Goal: Information Seeking & Learning: Learn about a topic

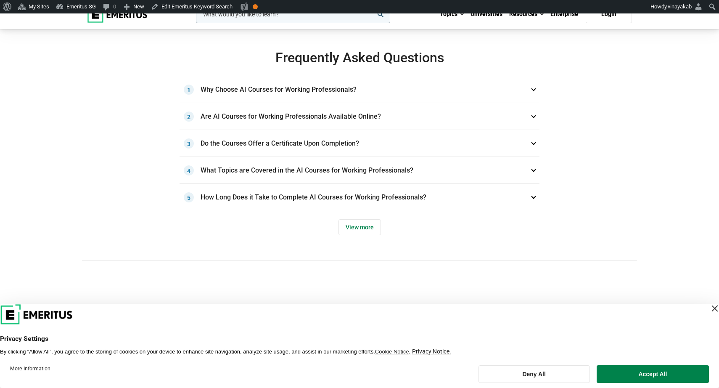
scroll to position [674, 0]
click at [352, 220] on span "View more" at bounding box center [360, 227] width 42 height 16
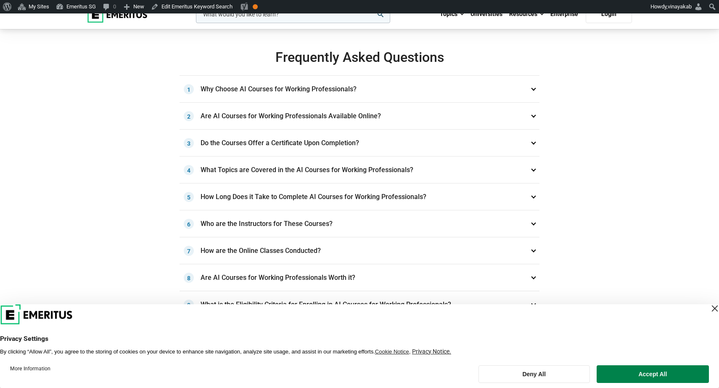
scroll to position [829, 0]
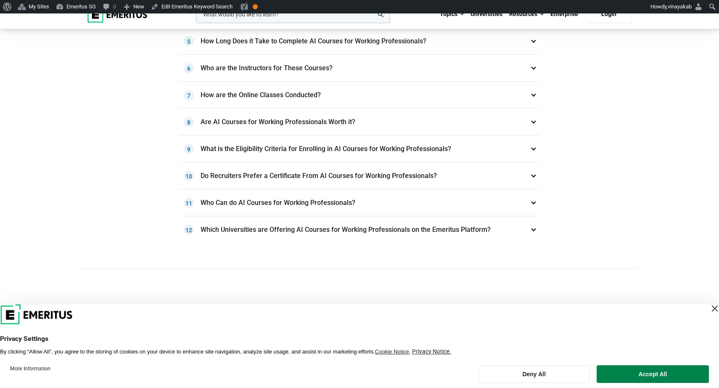
click at [353, 73] on h3 "Who are the Instructors for These Courses? 6" at bounding box center [360, 68] width 360 height 27
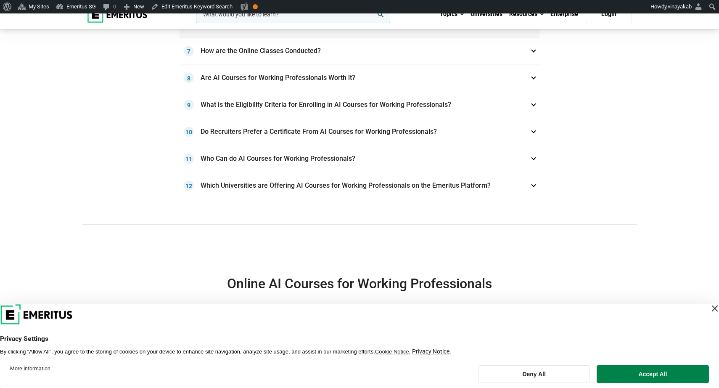
scroll to position [1035, 0]
click at [355, 178] on h3 "Which Universities are Offering AI Courses for Working Professionals on the Eme…" at bounding box center [360, 184] width 360 height 27
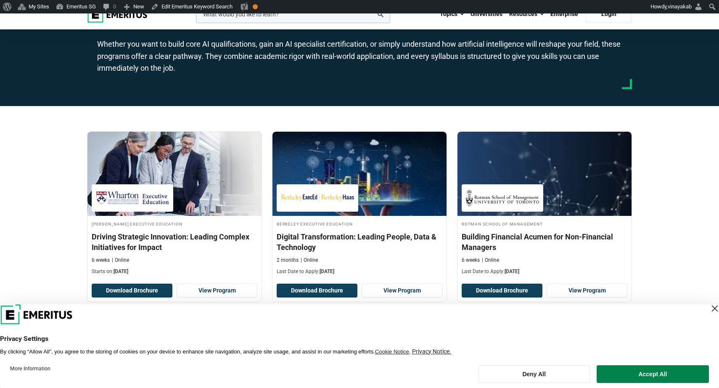
scroll to position [0, 0]
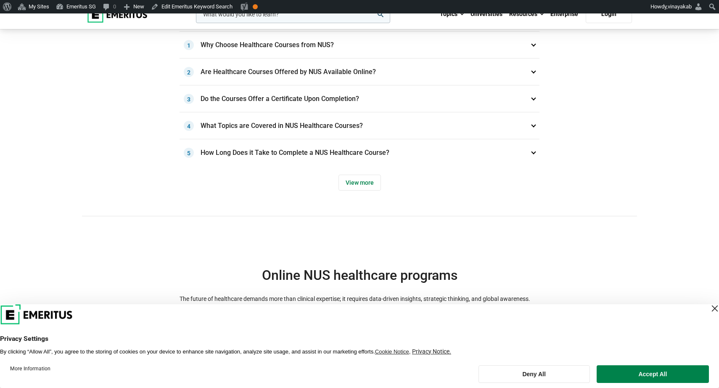
scroll to position [713, 0]
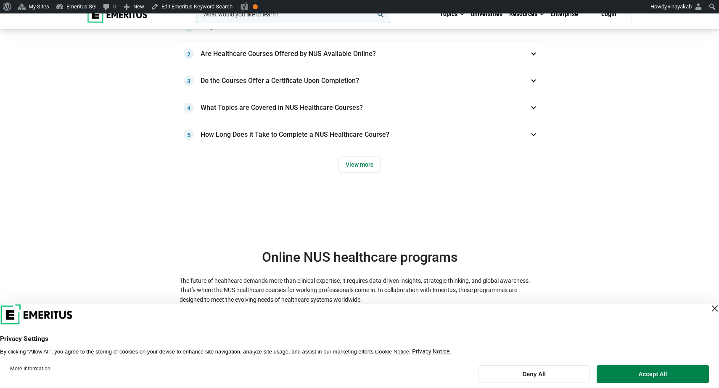
click at [366, 173] on div "Frequently Asked Questions Why Choose Healthcare Courses from NUS? 1 Since NUS …" at bounding box center [359, 93] width 555 height 212
click at [358, 162] on span "View more" at bounding box center [360, 164] width 42 height 16
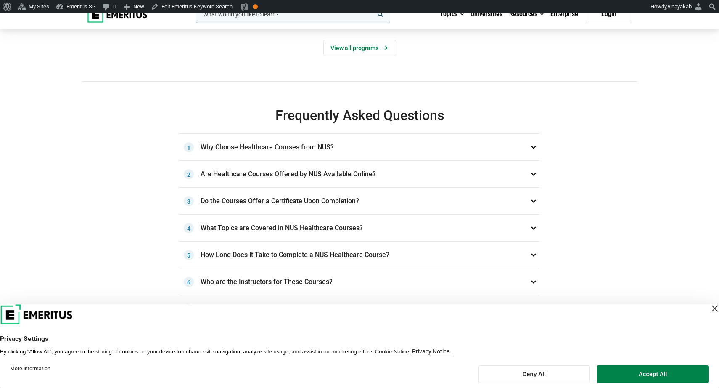
scroll to position [540, 0]
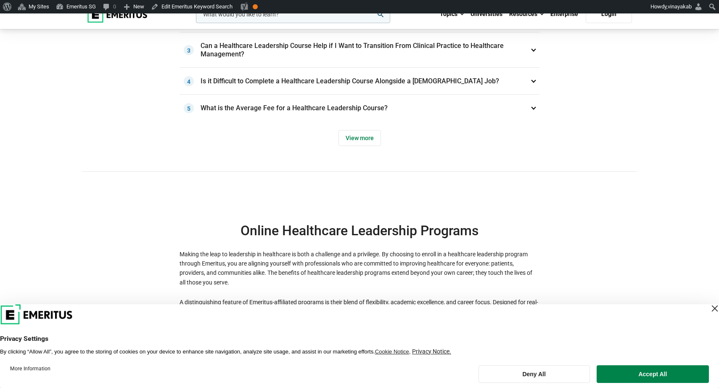
scroll to position [767, 0]
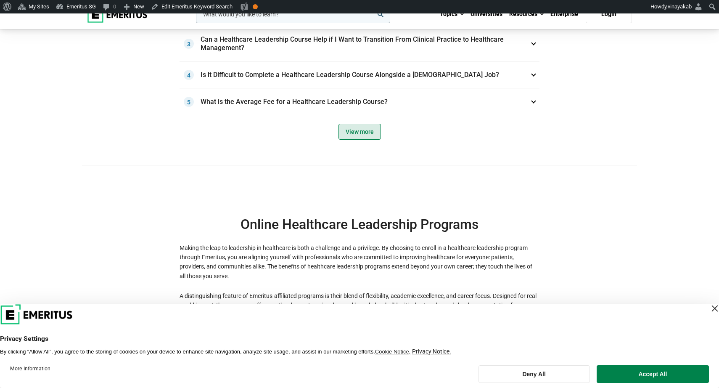
click at [366, 131] on span "View more" at bounding box center [360, 132] width 42 height 16
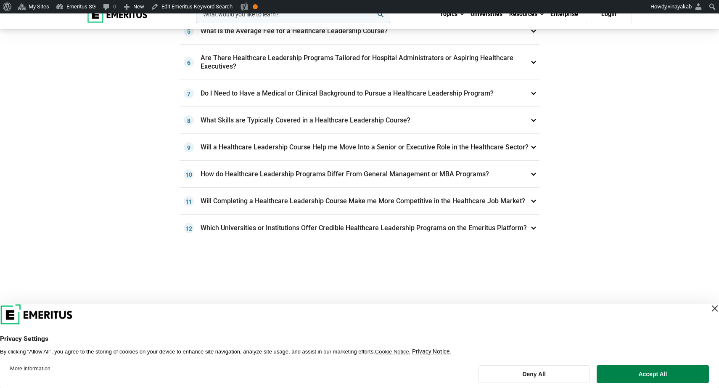
scroll to position [776, 0]
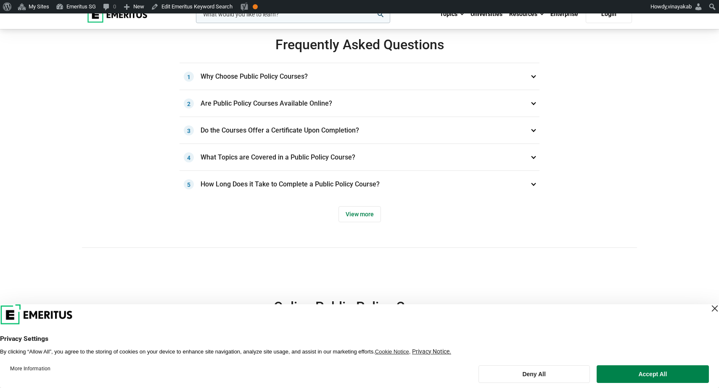
scroll to position [666, 0]
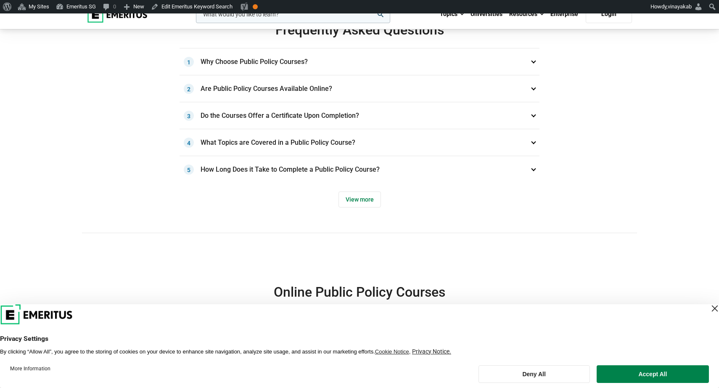
click at [351, 207] on div "Frequently Asked Questions Why Choose Public Policy Courses? 1 Public policy sh…" at bounding box center [359, 127] width 555 height 212
click at [356, 194] on span "View more" at bounding box center [360, 199] width 42 height 16
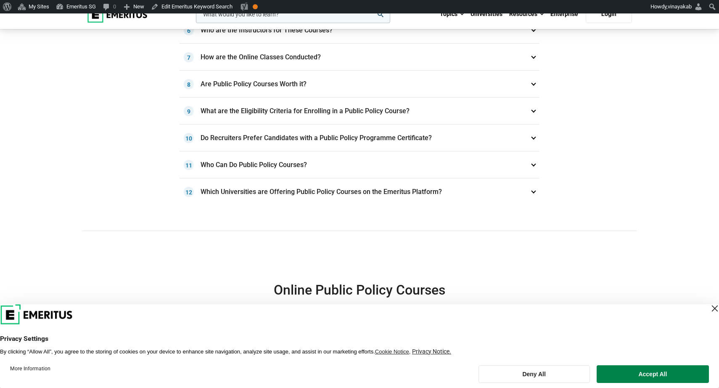
scroll to position [882, 0]
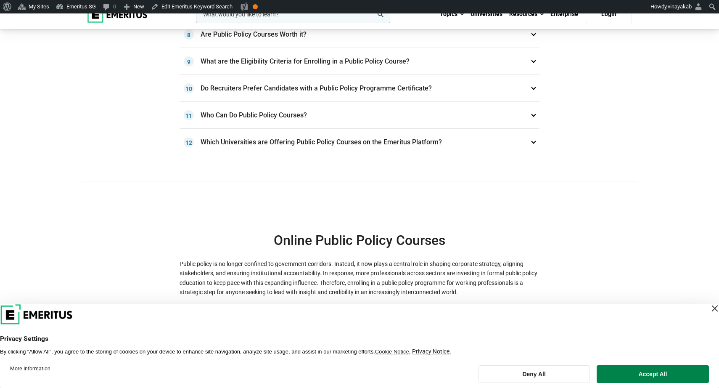
click at [381, 144] on h3 "Which Universities are Offering Public Policy Courses on the Emeritus Platform?…" at bounding box center [360, 142] width 360 height 27
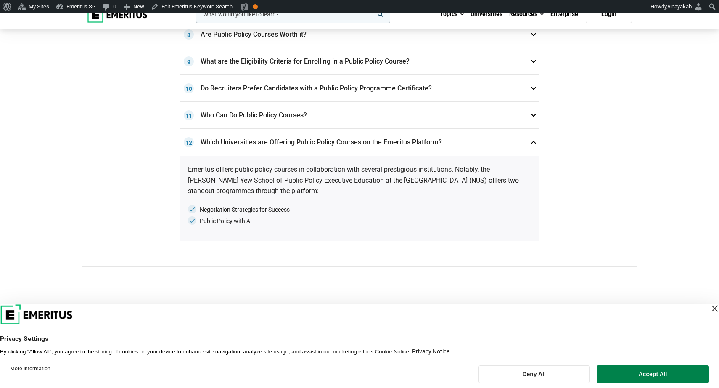
click at [381, 144] on h3 "Which Universities are Offering Public Policy Courses on the Emeritus Platform?…" at bounding box center [360, 142] width 360 height 27
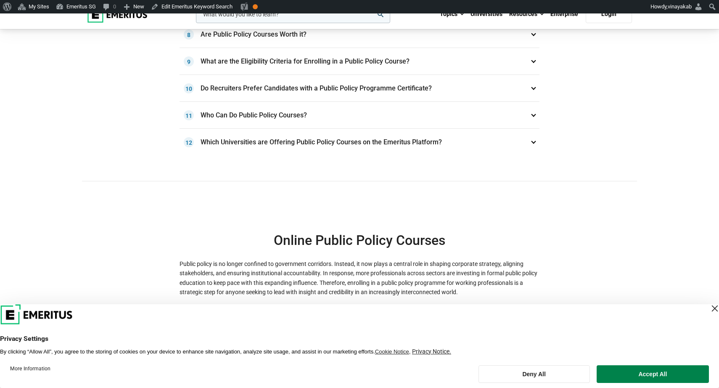
click at [326, 106] on h3 "Who Can Do Public Policy Courses? 11" at bounding box center [360, 115] width 360 height 27
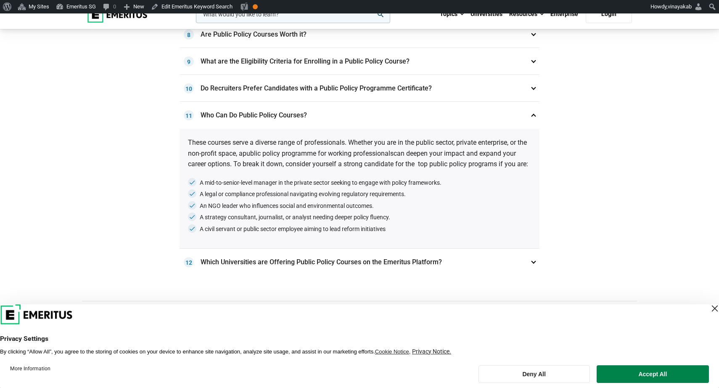
click at [326, 106] on h3 "Who Can Do Public Policy Courses? 11" at bounding box center [360, 115] width 360 height 27
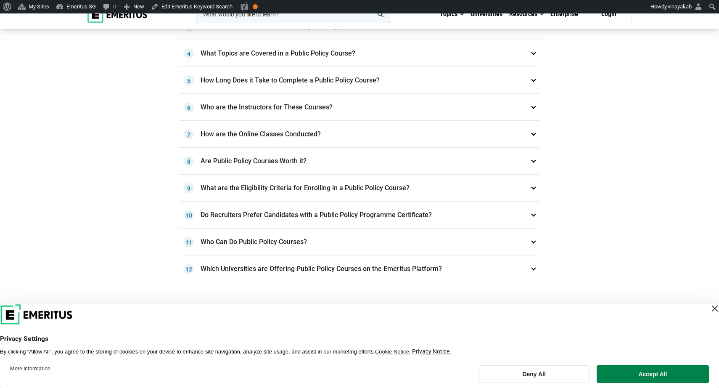
scroll to position [619, 0]
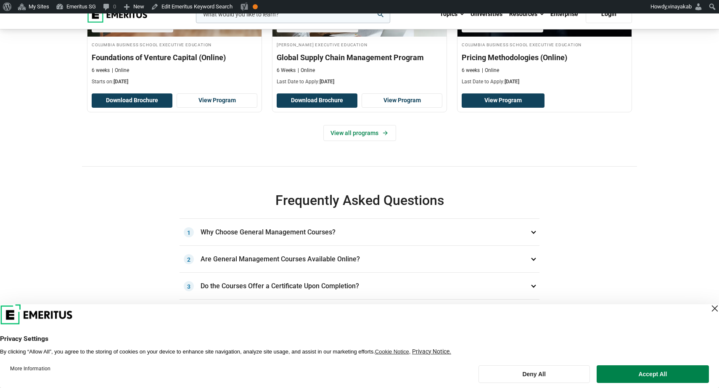
scroll to position [336, 0]
